Goal: Transaction & Acquisition: Purchase product/service

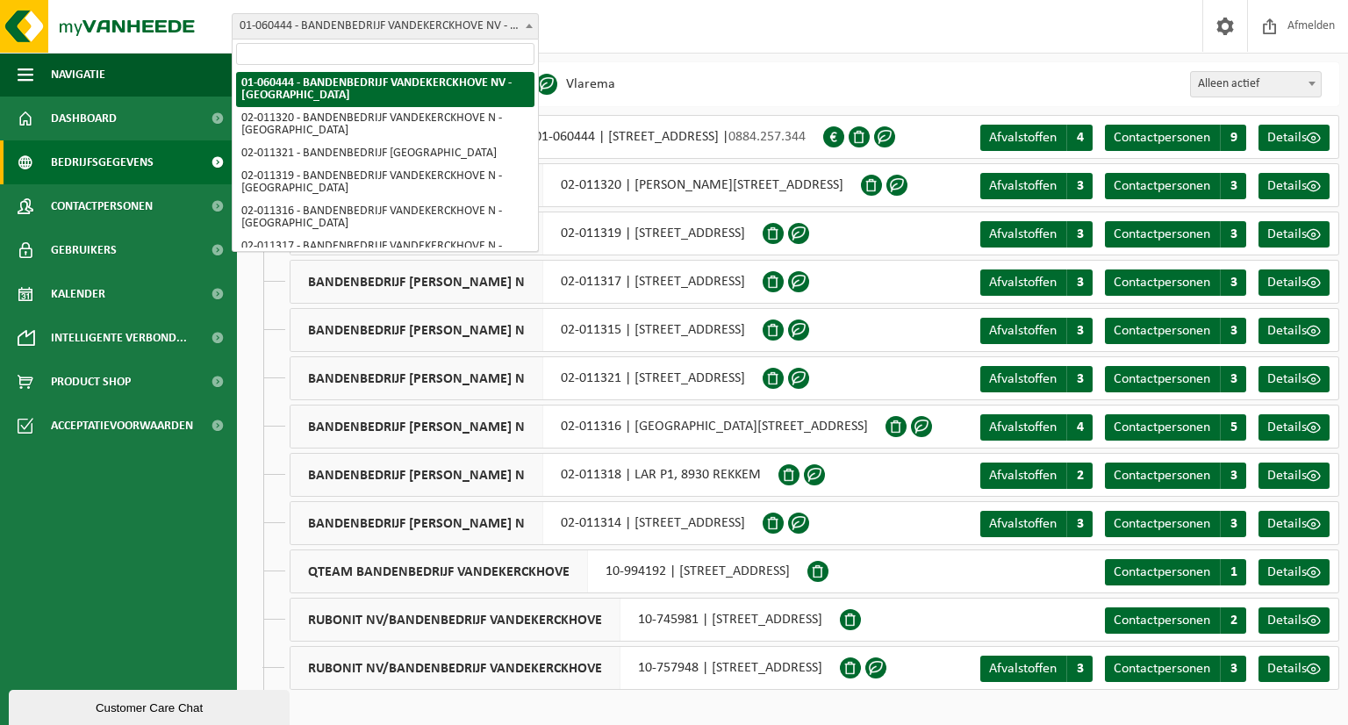
click at [325, 23] on span "01-060444 - BANDENBEDRIJF VANDEKERCKHOVE NV - [GEOGRAPHIC_DATA]" at bounding box center [385, 26] width 305 height 25
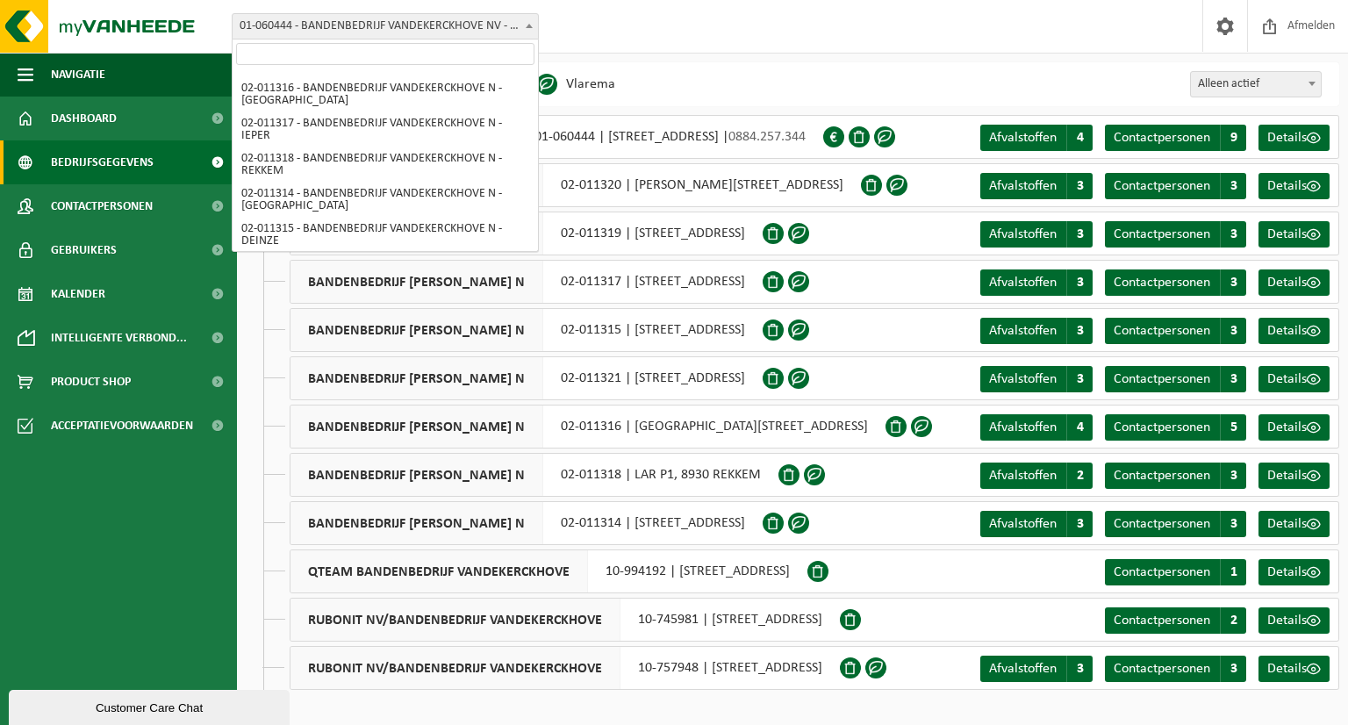
scroll to position [130, 0]
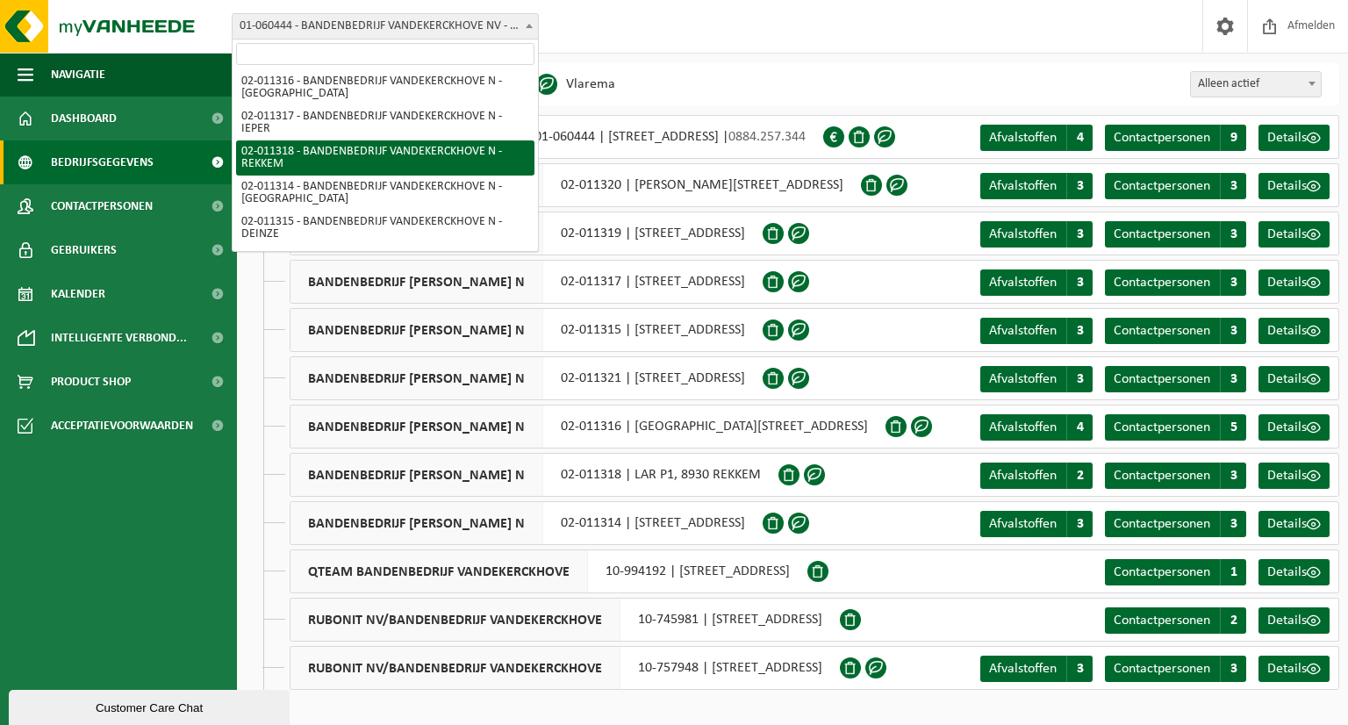
select select "2162"
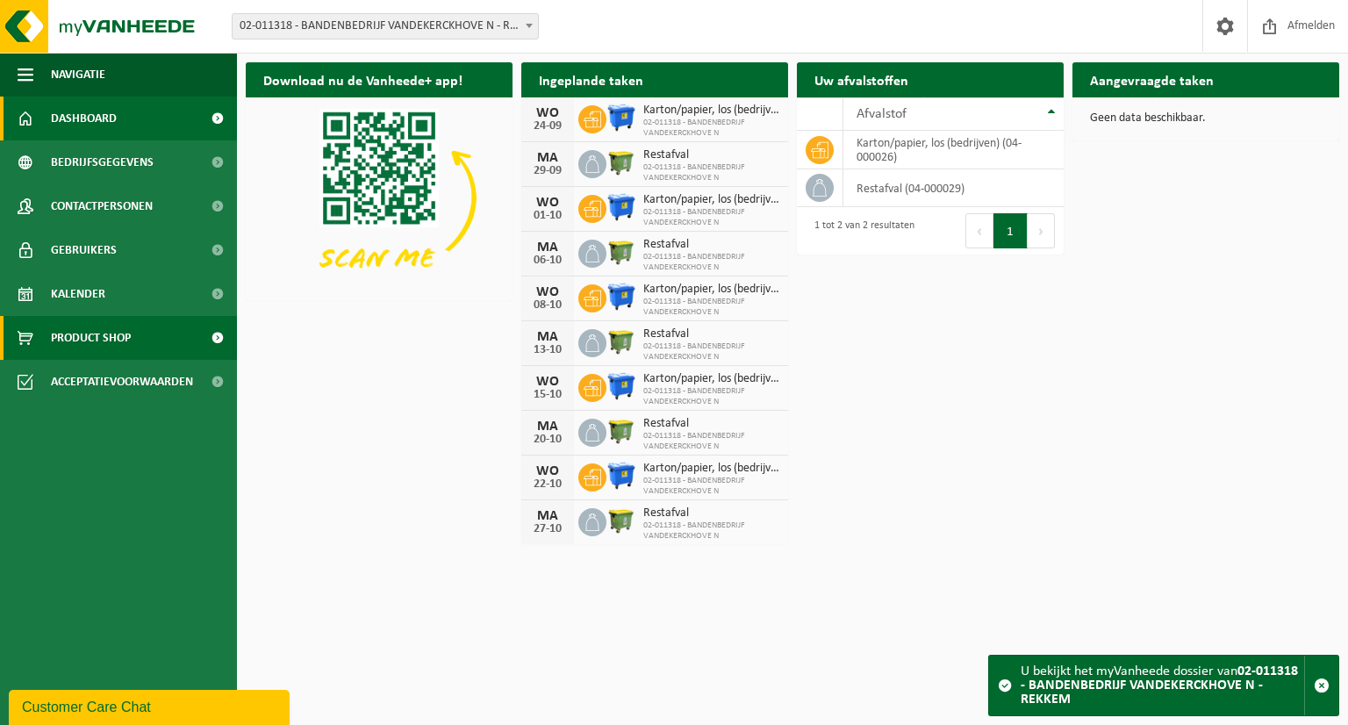
click at [102, 346] on span "Product Shop" at bounding box center [91, 338] width 80 height 44
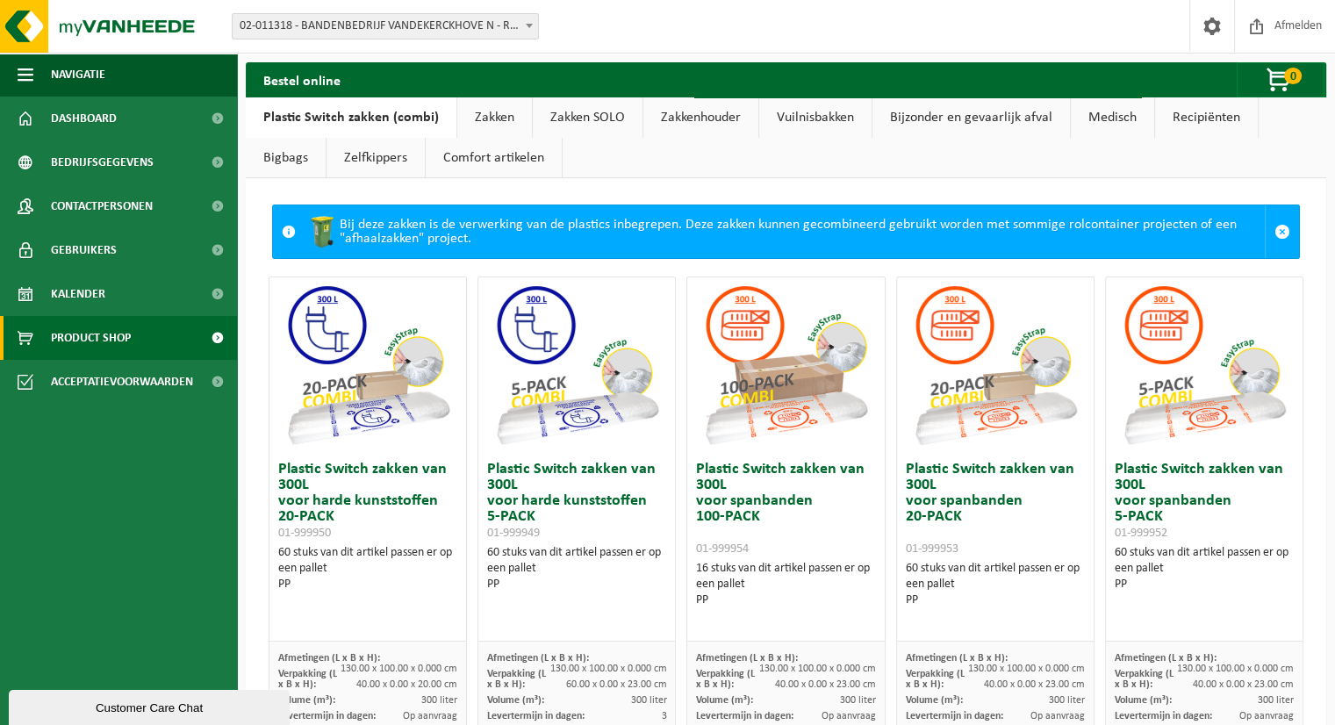
click at [808, 124] on link "Vuilnisbakken" at bounding box center [815, 117] width 112 height 40
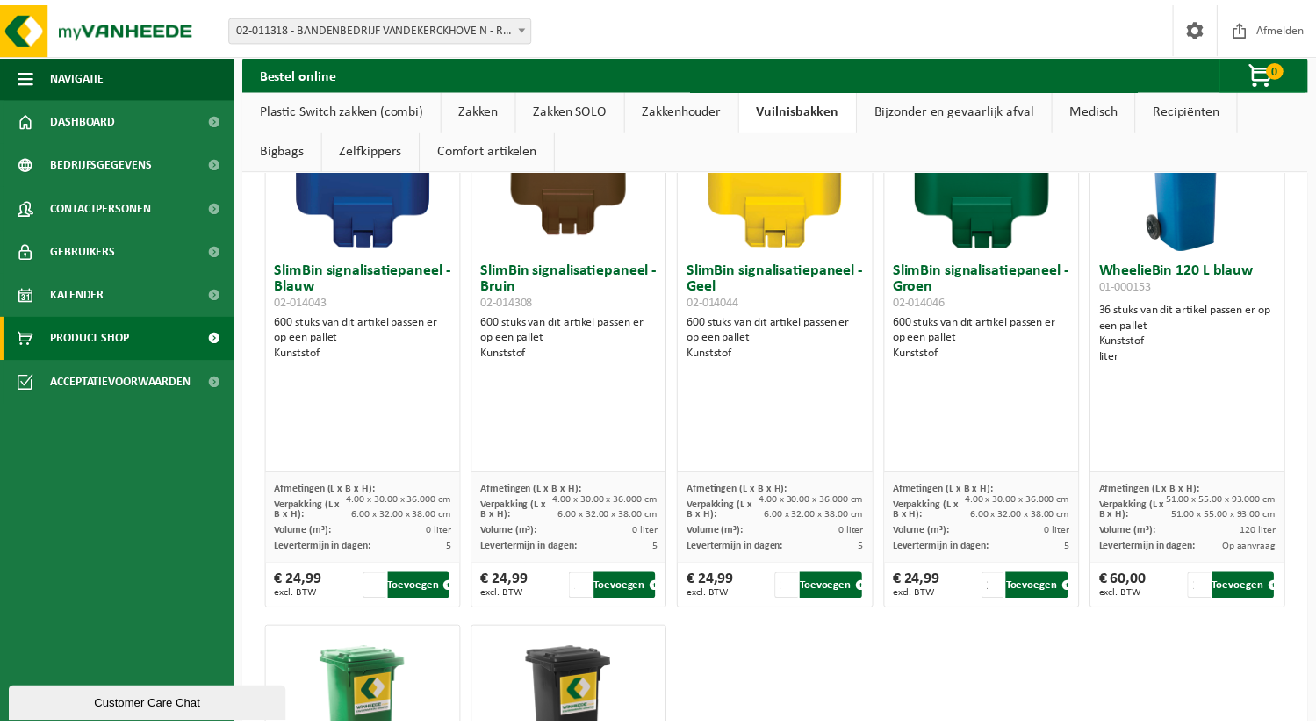
scroll to position [2370, 0]
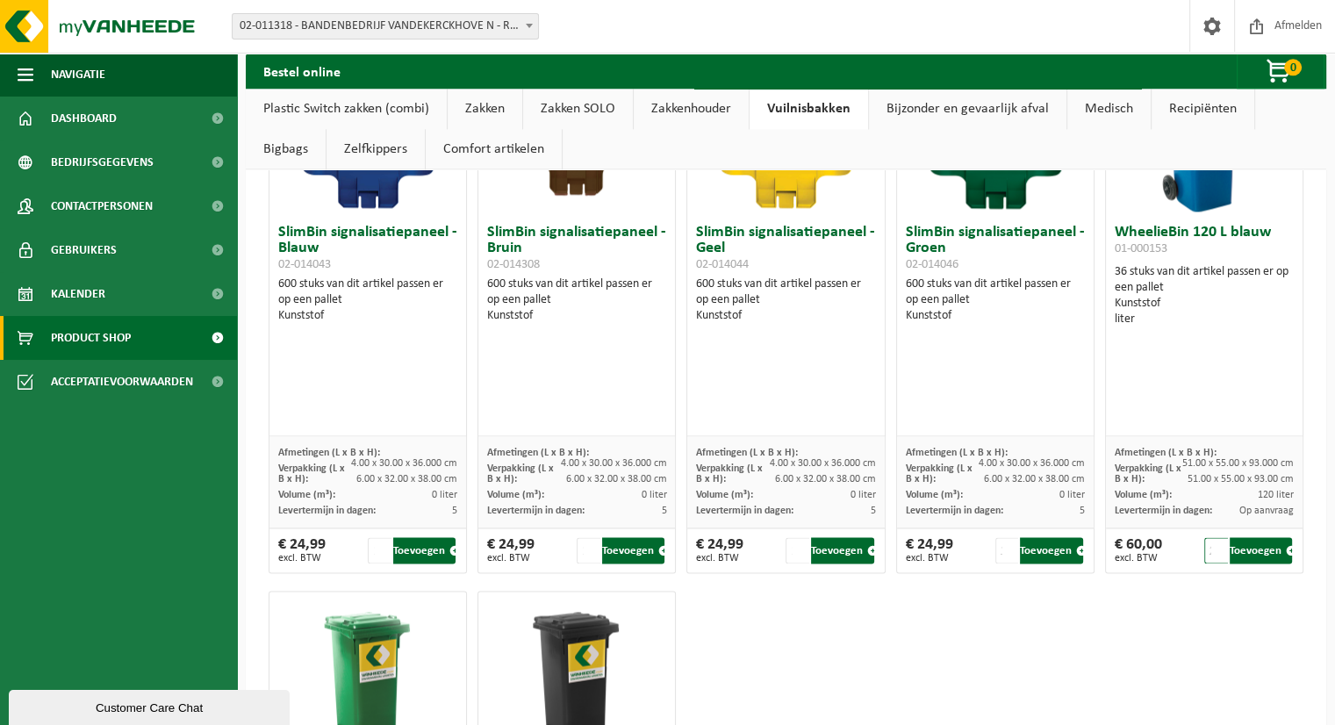
click at [1211, 542] on input "2" at bounding box center [1216, 550] width 24 height 26
type input "1"
click at [1208, 552] on input "1" at bounding box center [1216, 550] width 24 height 26
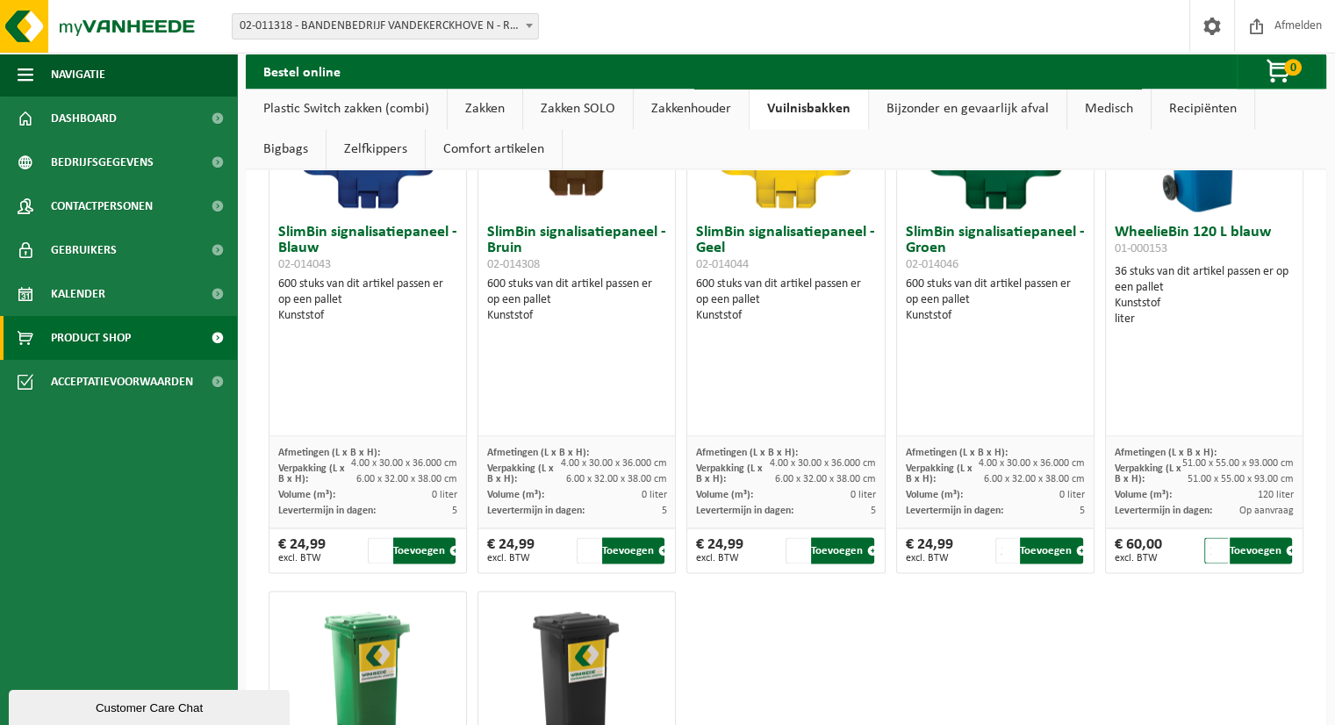
click at [1208, 552] on input "1" at bounding box center [1216, 550] width 24 height 26
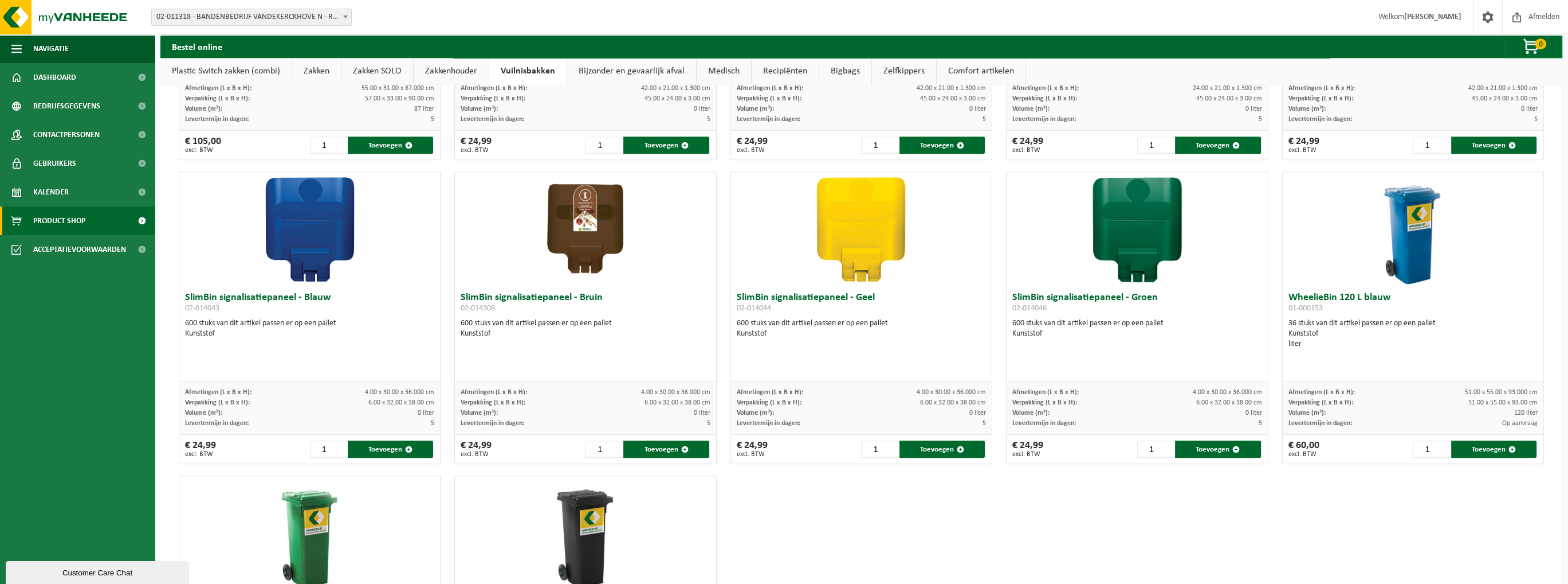
scroll to position [1125, 0]
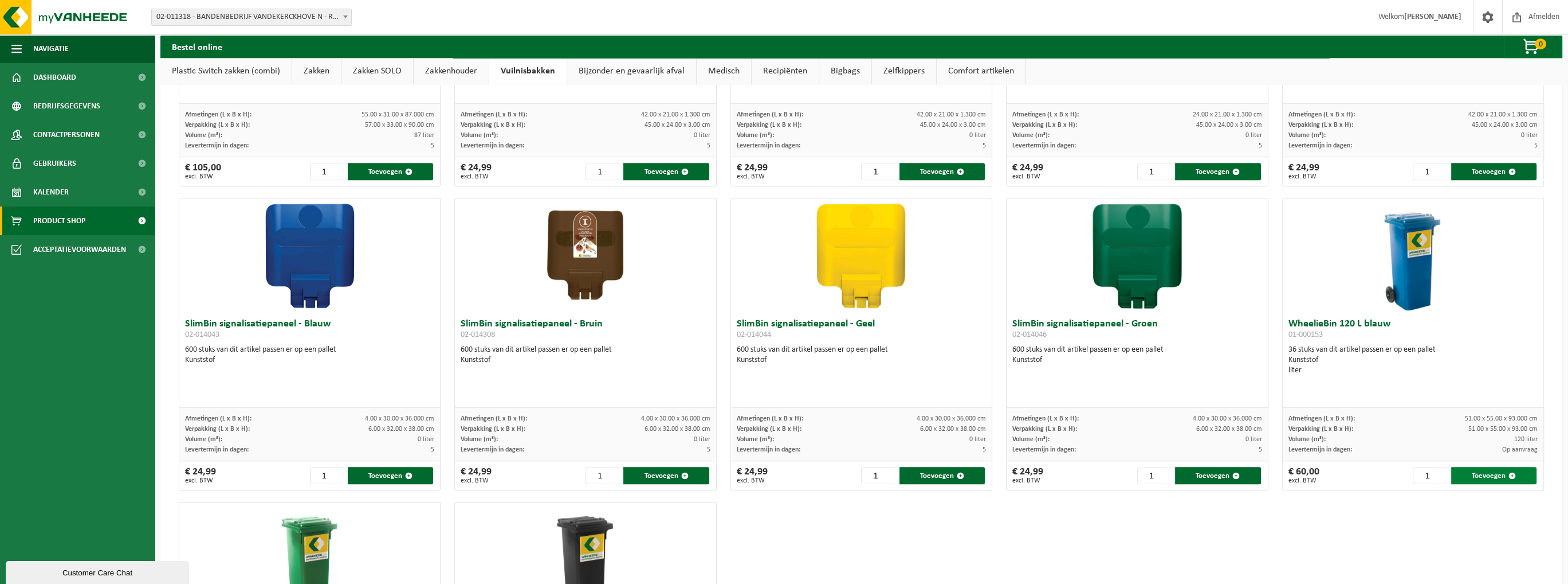
click at [871, 471] on button "Toevoegen" at bounding box center [1494, 476] width 86 height 17
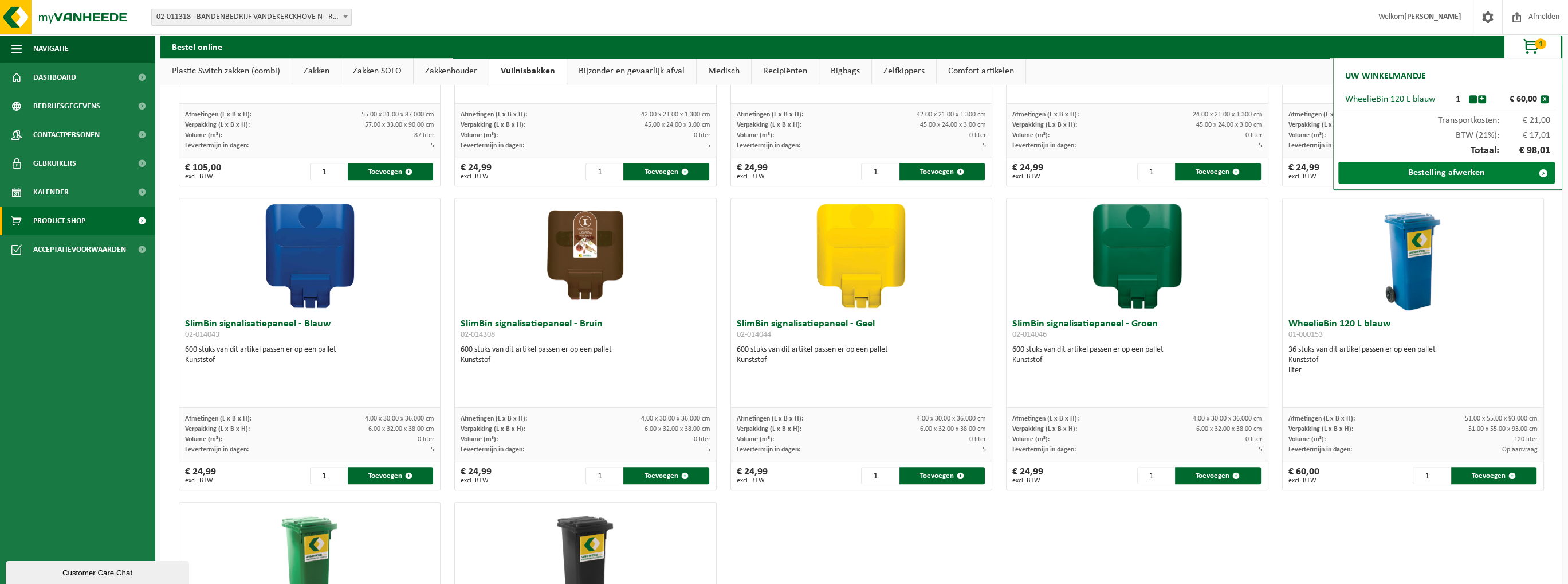
click at [871, 176] on link "Bestelling afwerken" at bounding box center [1447, 172] width 217 height 22
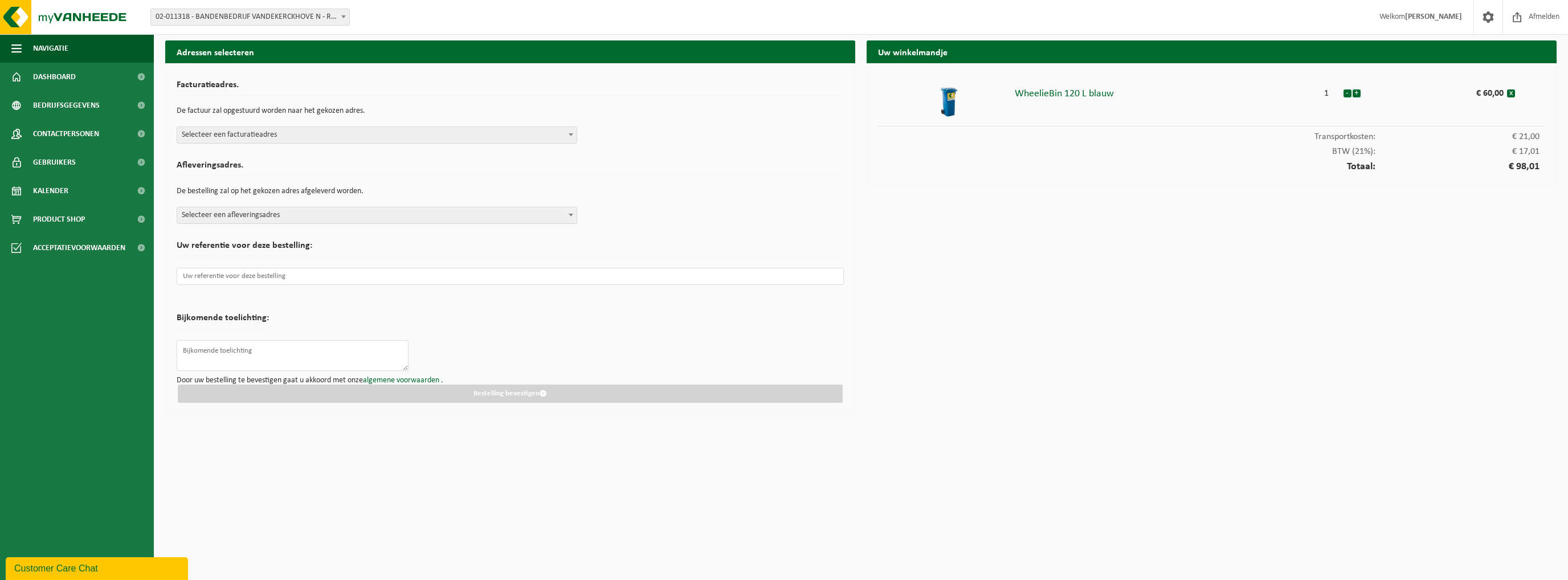
click at [230, 135] on span "Selecteer een facturatieadres" at bounding box center [376, 135] width 399 height 16
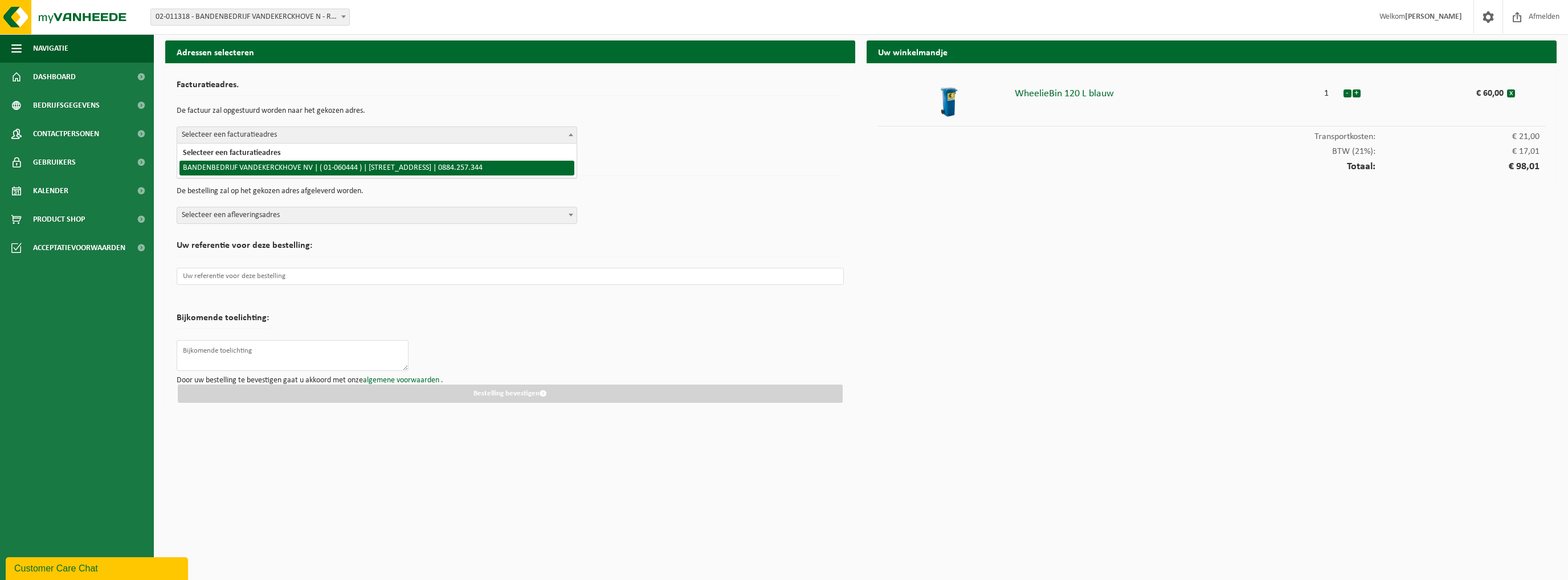
select select "405"
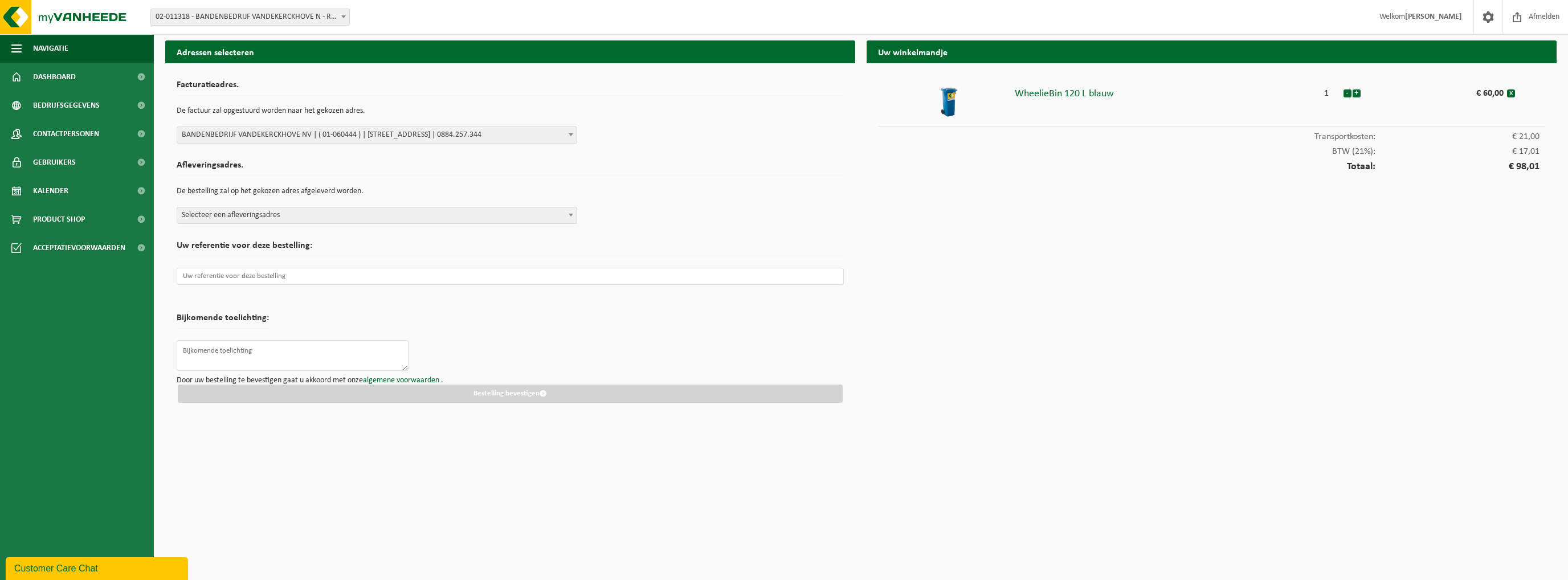
click at [228, 216] on span "Selecteer een afleveringsadres" at bounding box center [376, 215] width 399 height 16
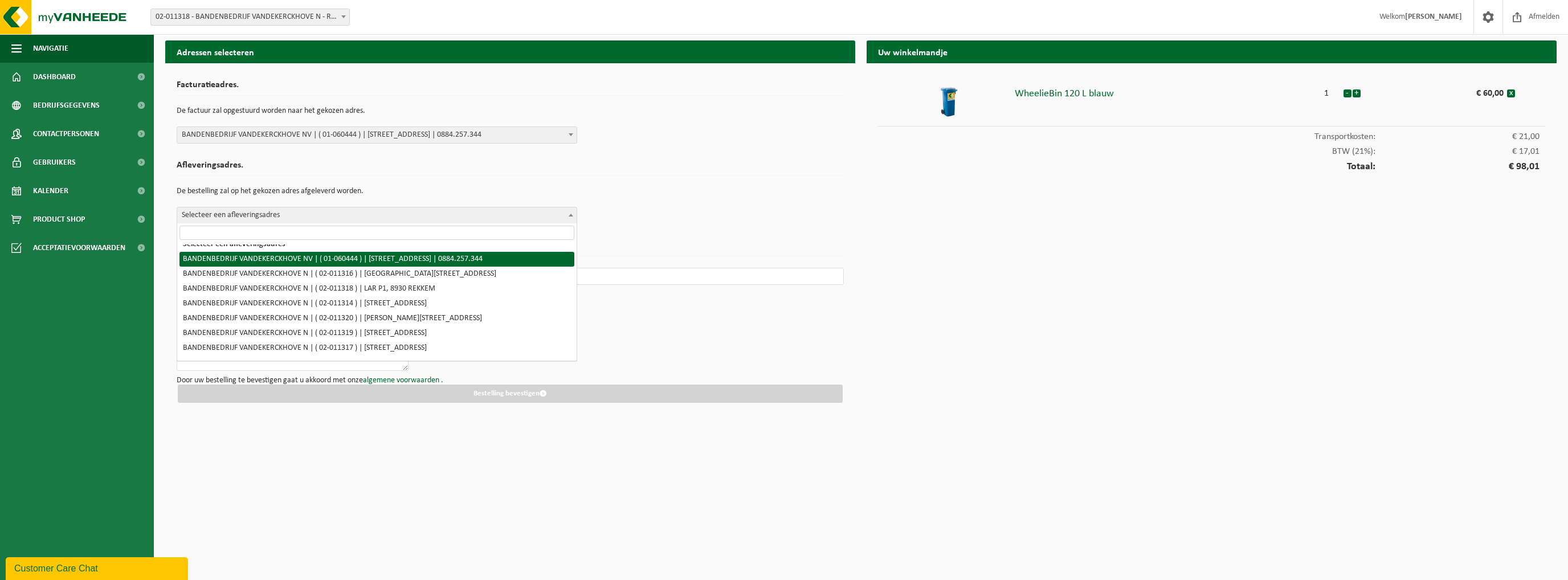
scroll to position [12, 0]
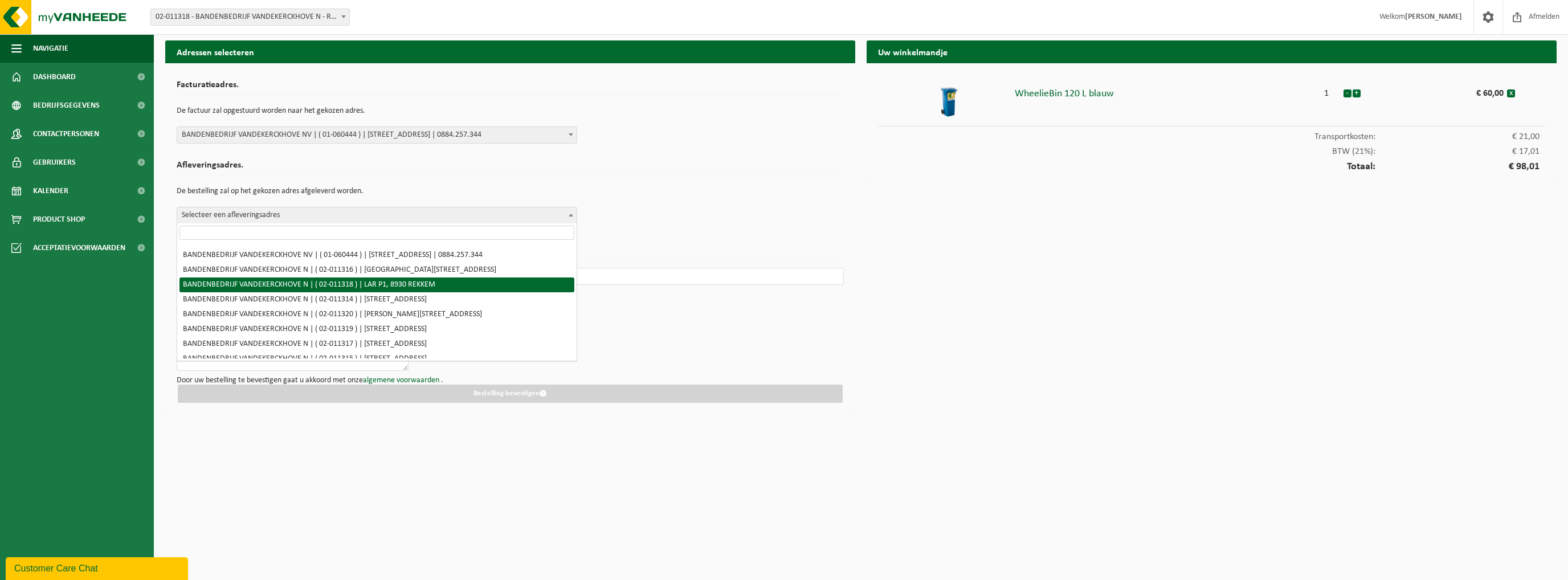
select select "2162"
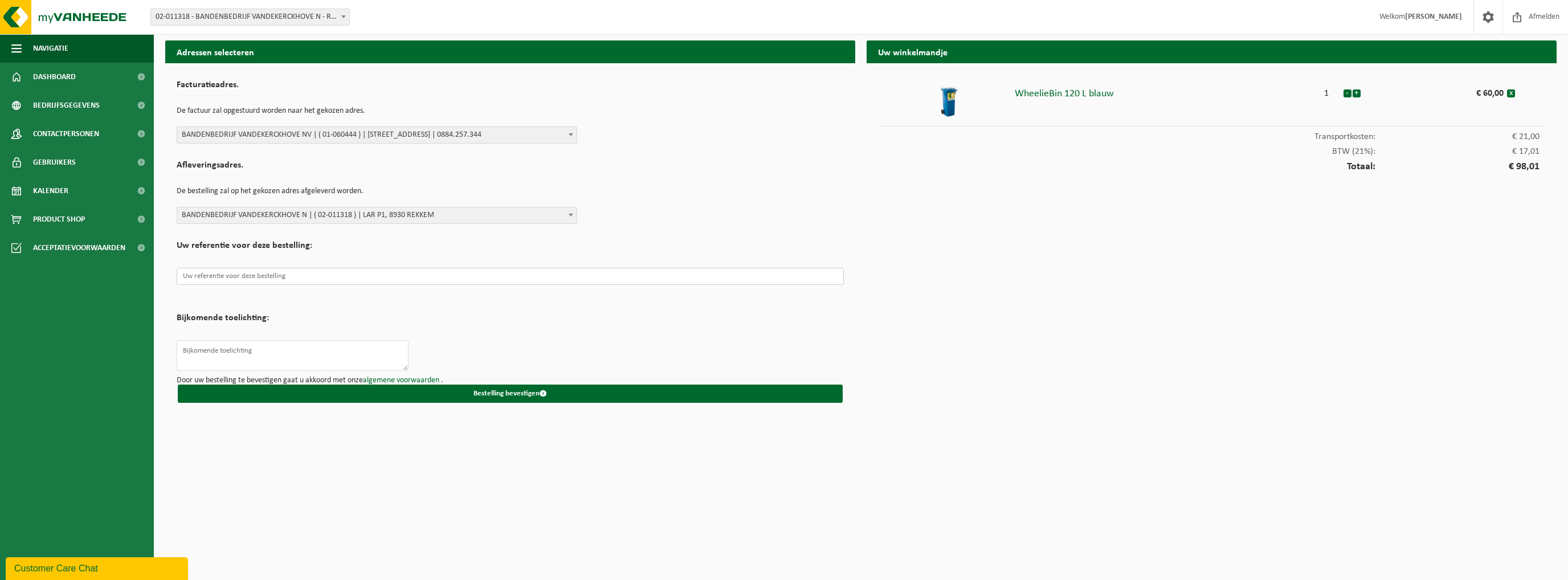
click at [260, 272] on input "text" at bounding box center [510, 276] width 667 height 17
click at [258, 277] on input "text" at bounding box center [510, 276] width 667 height 17
click at [474, 394] on button "Bestelling bevestigen" at bounding box center [510, 394] width 665 height 18
